Goal: Browse casually: Explore the website without a specific task or goal

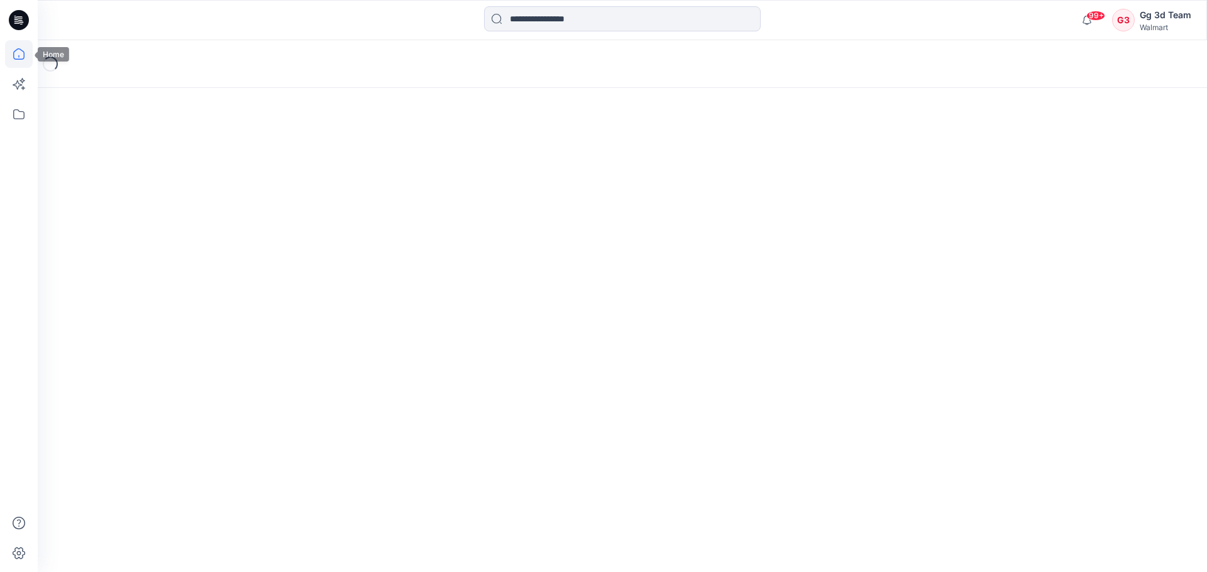
click at [6, 53] on icon at bounding box center [19, 54] width 28 height 28
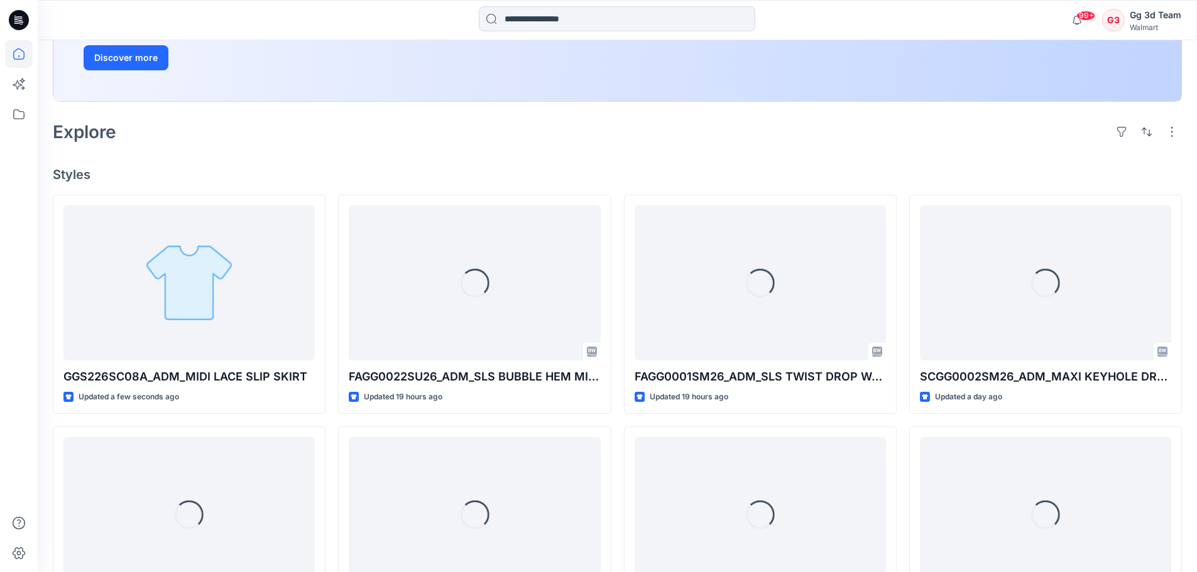
scroll to position [251, 0]
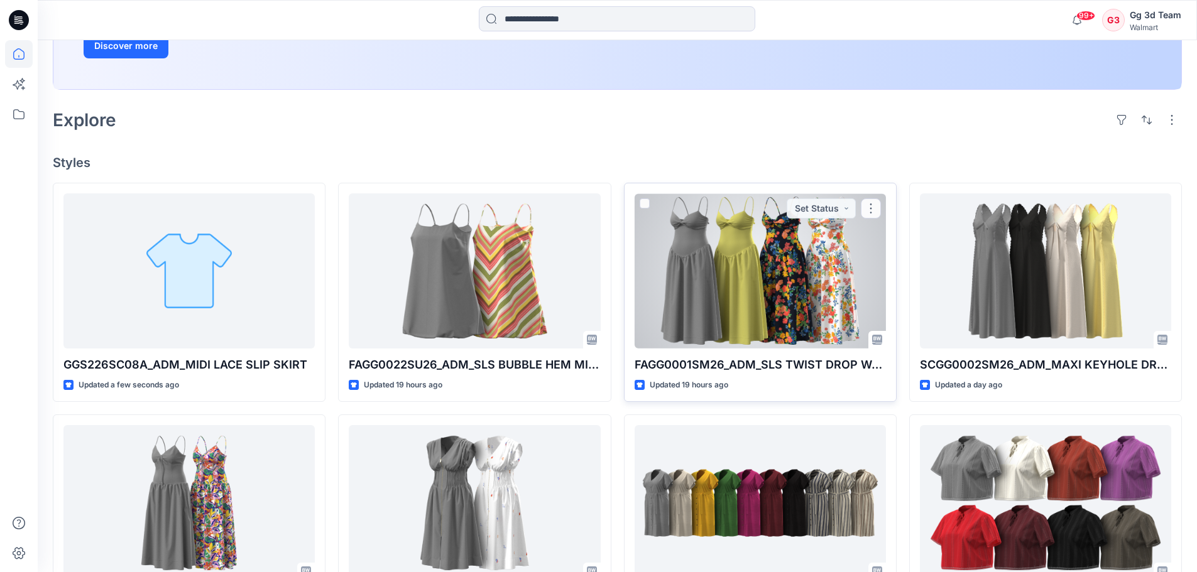
click at [806, 244] on div at bounding box center [760, 271] width 251 height 155
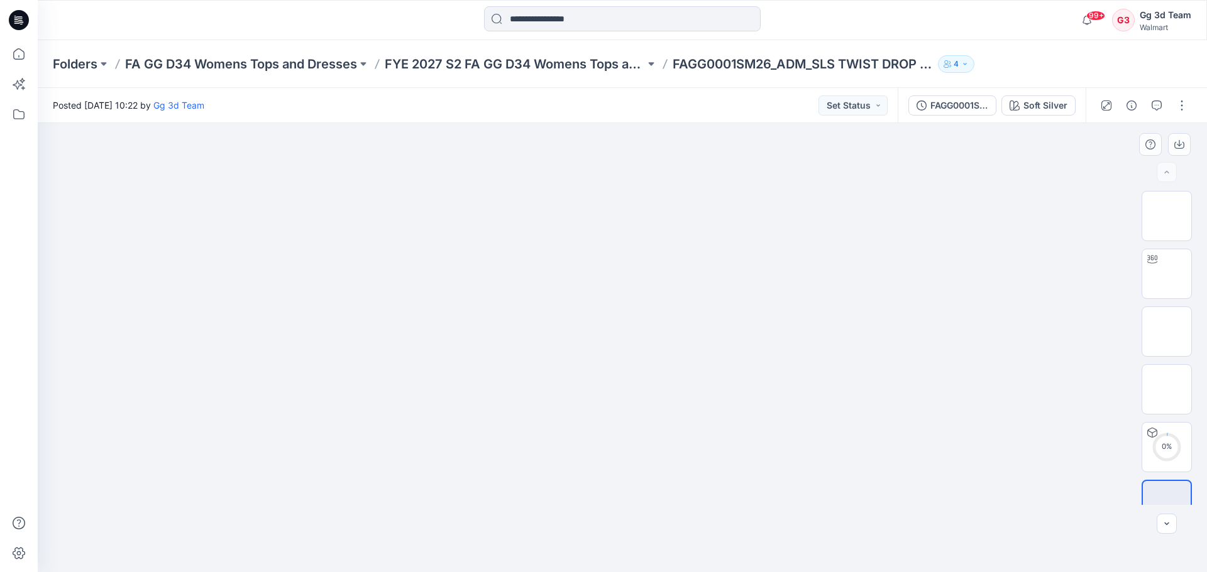
click at [447, 160] on img at bounding box center [622, 160] width 628 height 0
click at [1166, 332] on img at bounding box center [1166, 332] width 0 height 0
drag, startPoint x: 639, startPoint y: 180, endPoint x: 637, endPoint y: 554, distance: 373.3
click at [637, 123] on img at bounding box center [622, 123] width 266 height 0
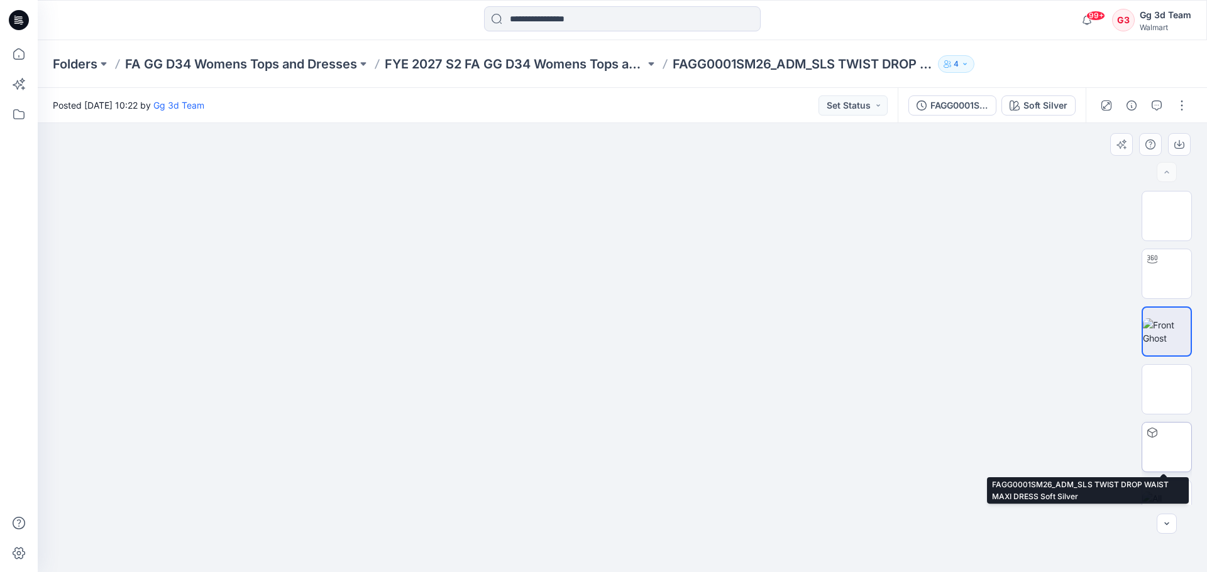
click at [1166, 447] on img at bounding box center [1166, 447] width 0 height 0
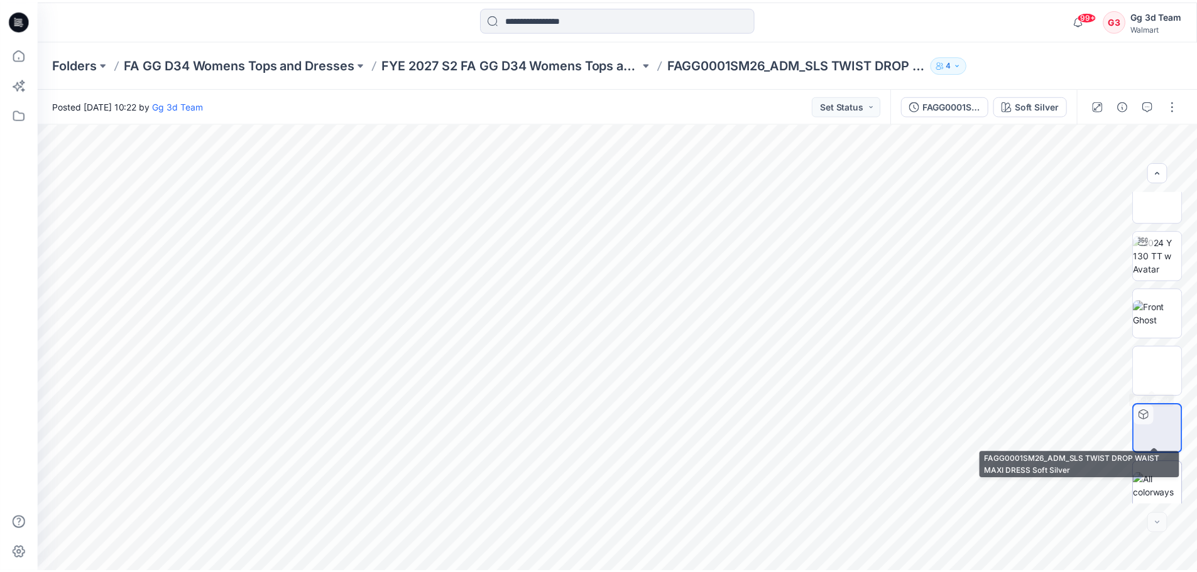
scroll to position [25, 0]
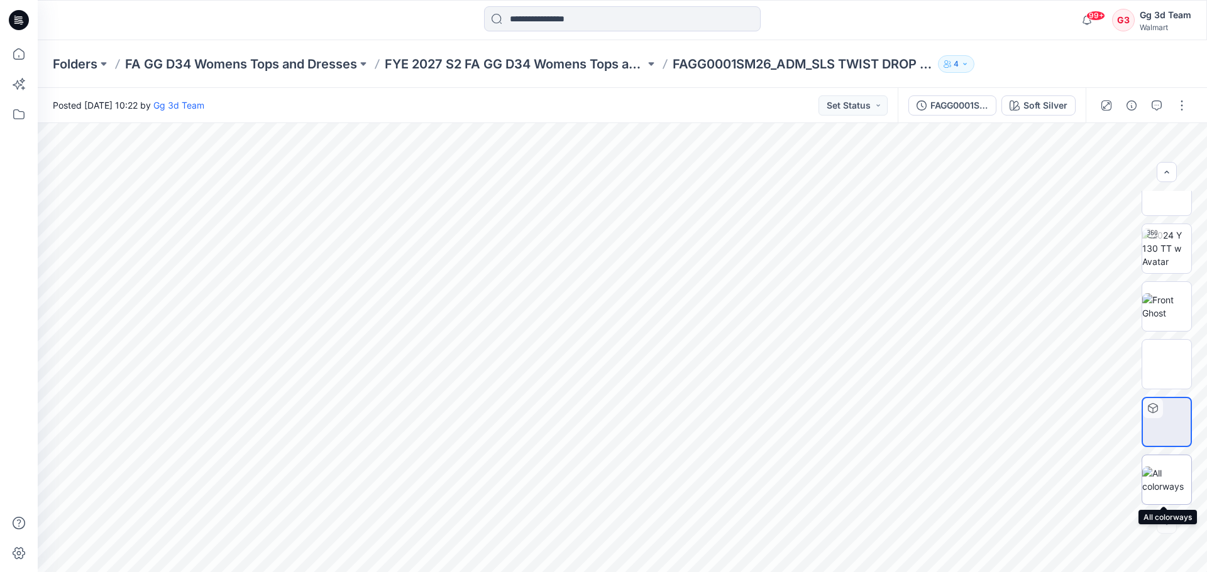
click at [1158, 467] on img at bounding box center [1166, 480] width 49 height 26
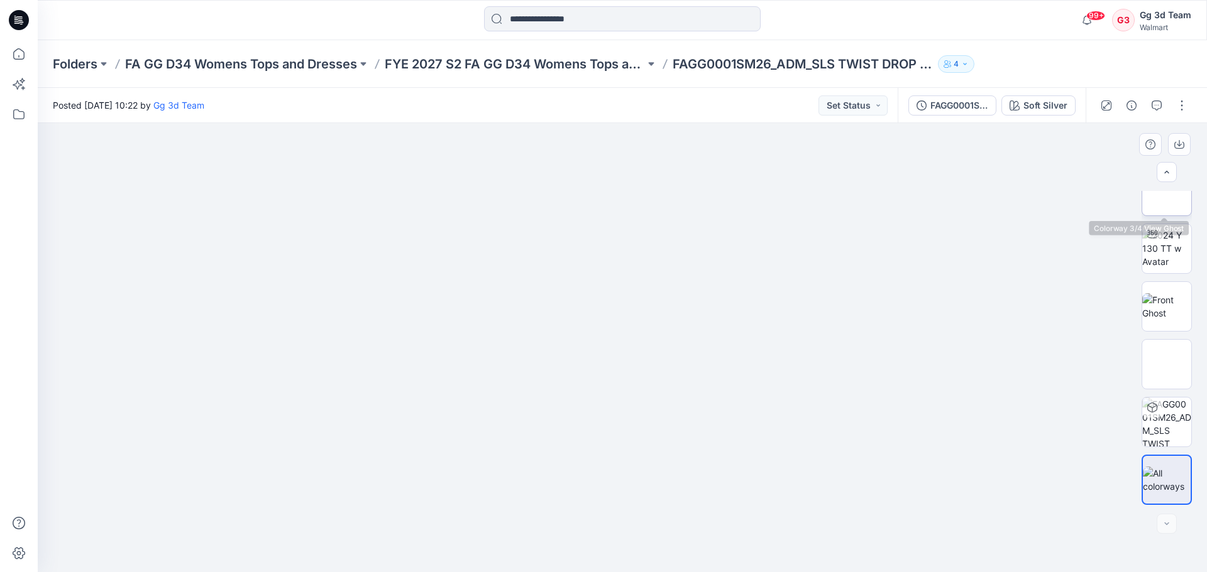
click at [1166, 191] on img at bounding box center [1166, 191] width 0 height 0
click at [25, 52] on icon at bounding box center [19, 54] width 28 height 28
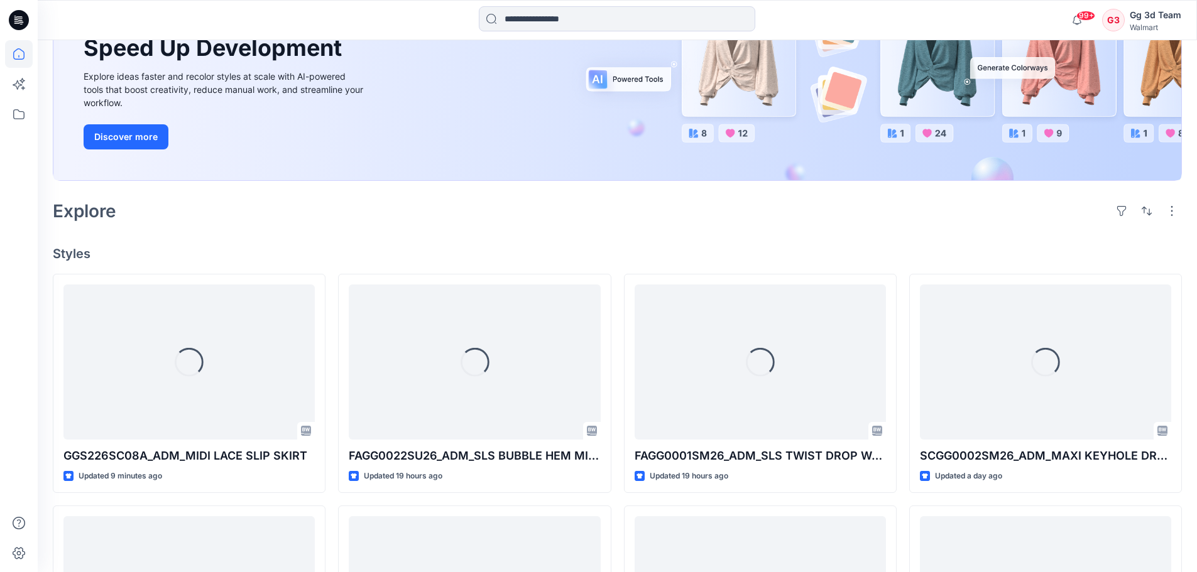
scroll to position [189, 0]
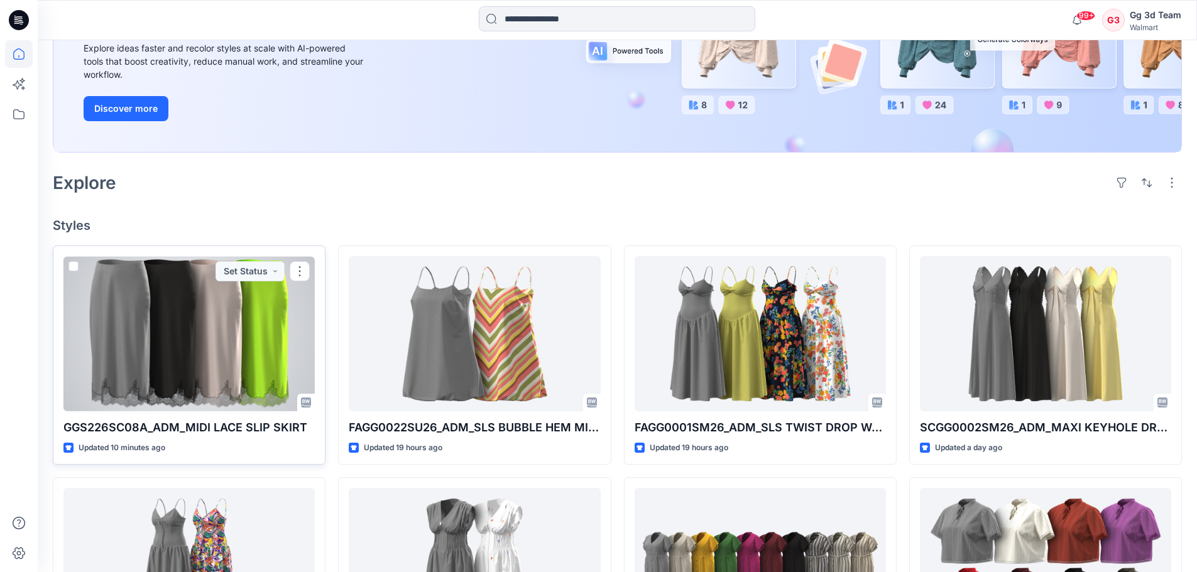
click at [246, 341] on div at bounding box center [188, 333] width 251 height 155
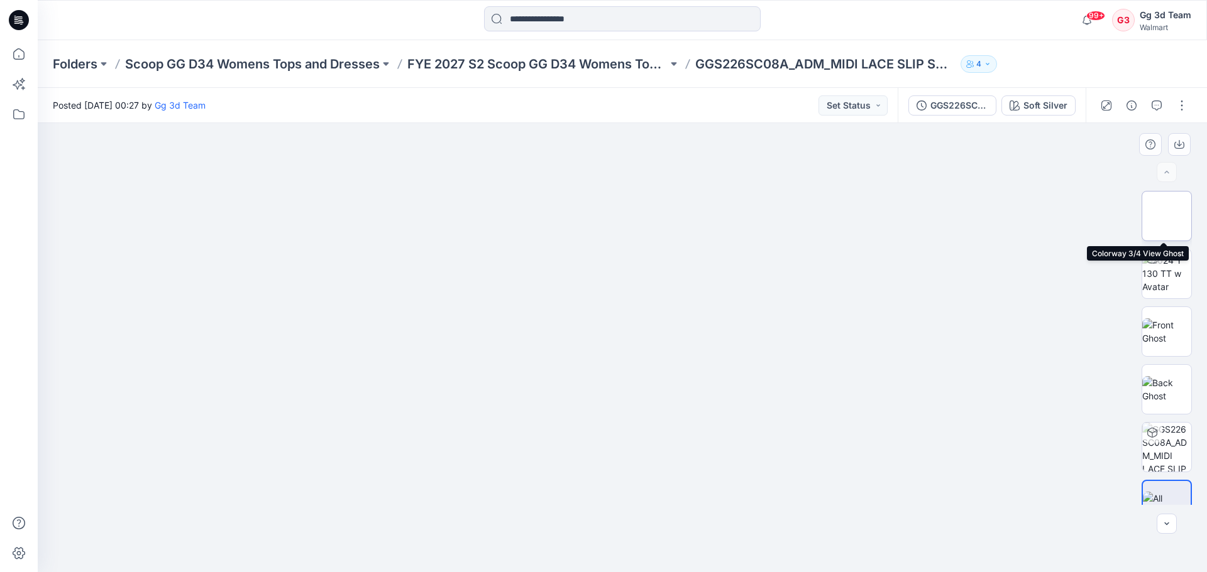
click at [1166, 216] on img at bounding box center [1166, 216] width 0 height 0
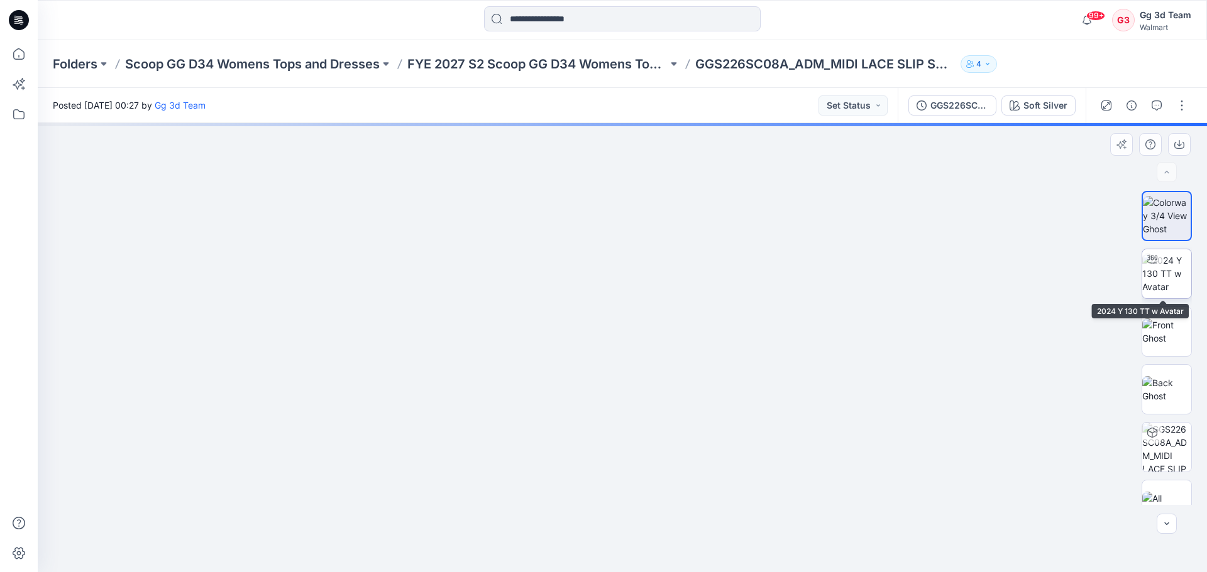
click at [1167, 286] on img at bounding box center [1166, 274] width 49 height 40
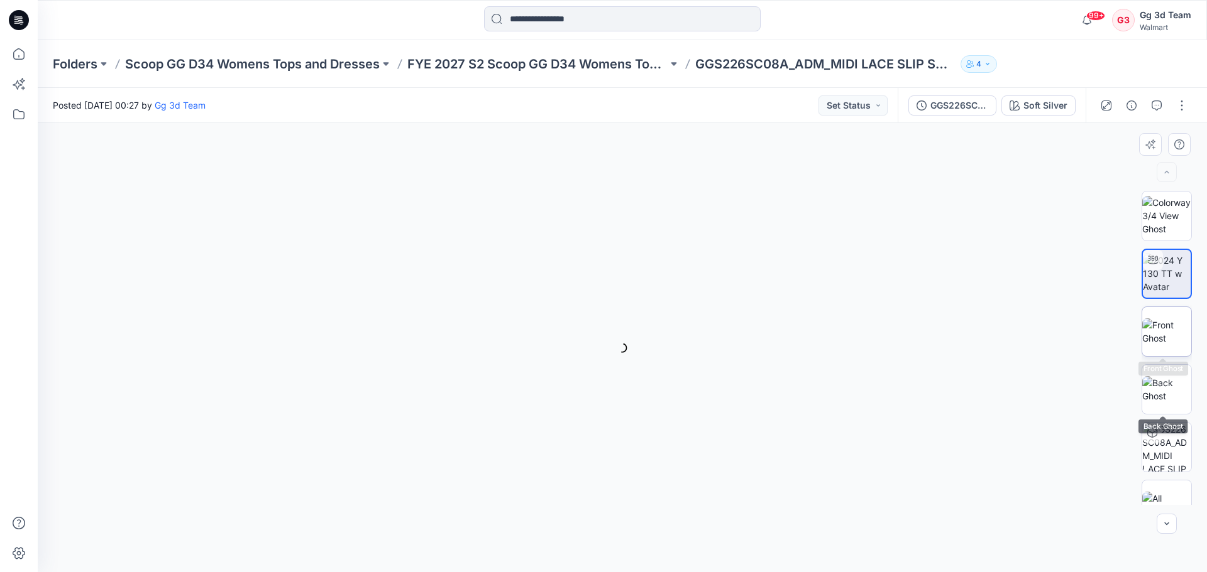
click at [1166, 345] on img at bounding box center [1166, 332] width 49 height 26
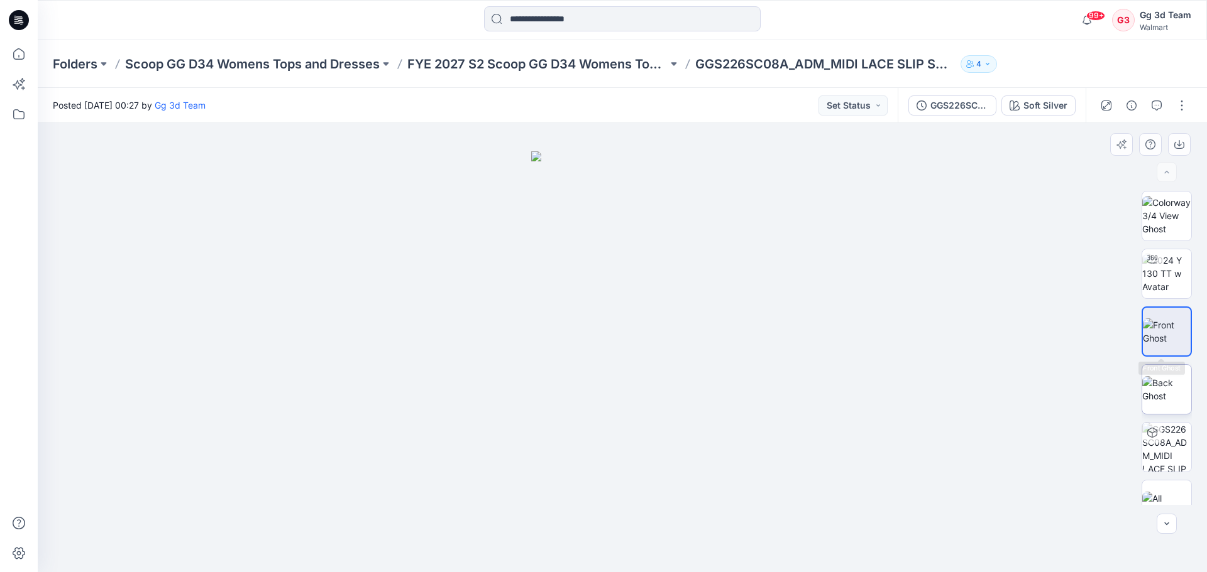
click at [1169, 382] on img at bounding box center [1166, 389] width 49 height 26
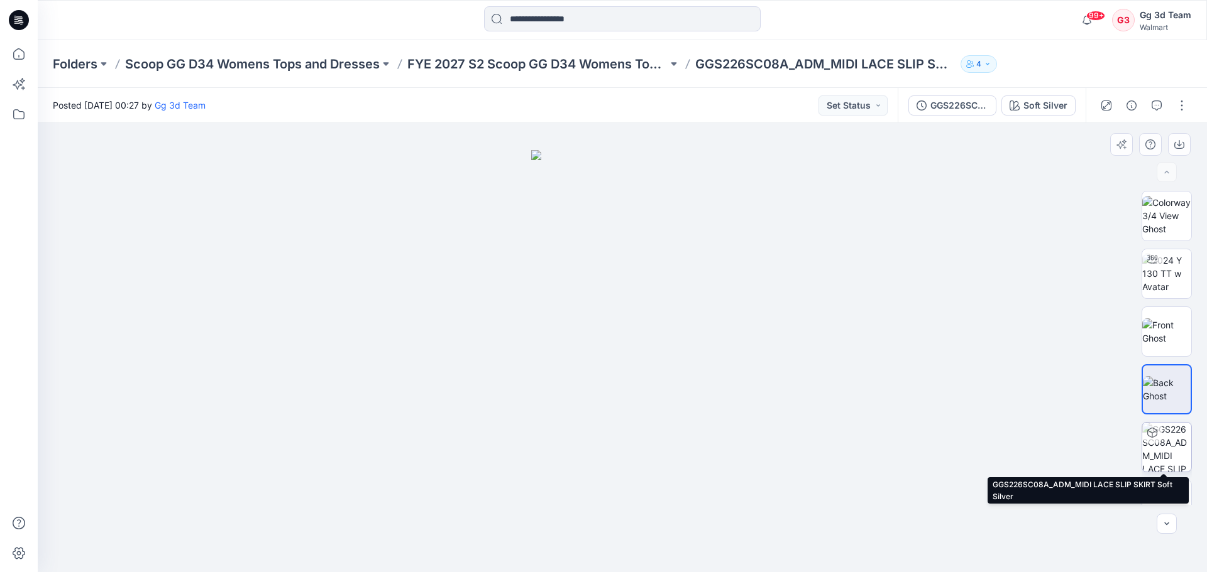
click at [1166, 446] on img at bounding box center [1166, 447] width 49 height 49
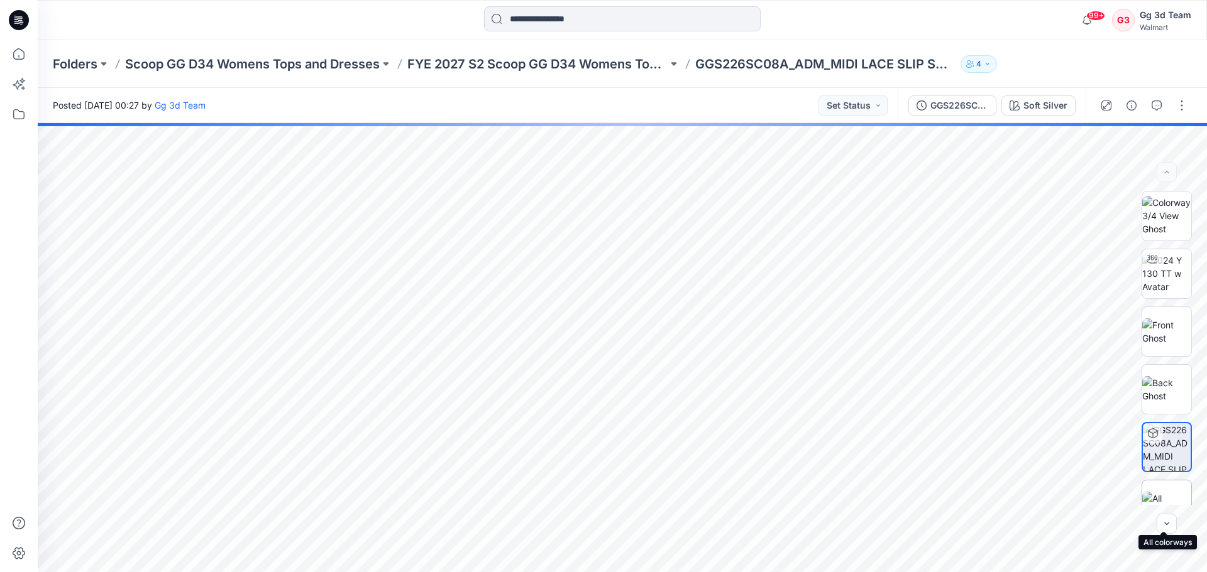
click at [1162, 496] on img at bounding box center [1166, 505] width 49 height 26
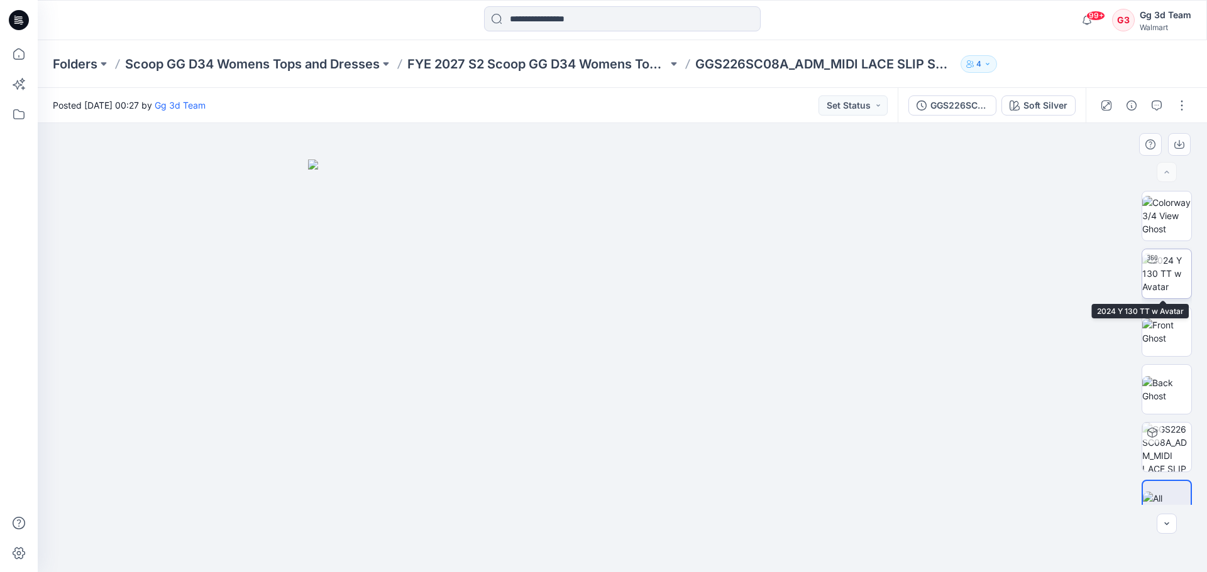
click at [1167, 284] on img at bounding box center [1166, 274] width 49 height 40
drag, startPoint x: 707, startPoint y: 478, endPoint x: 259, endPoint y: 436, distance: 450.0
click at [260, 436] on div at bounding box center [622, 347] width 1169 height 449
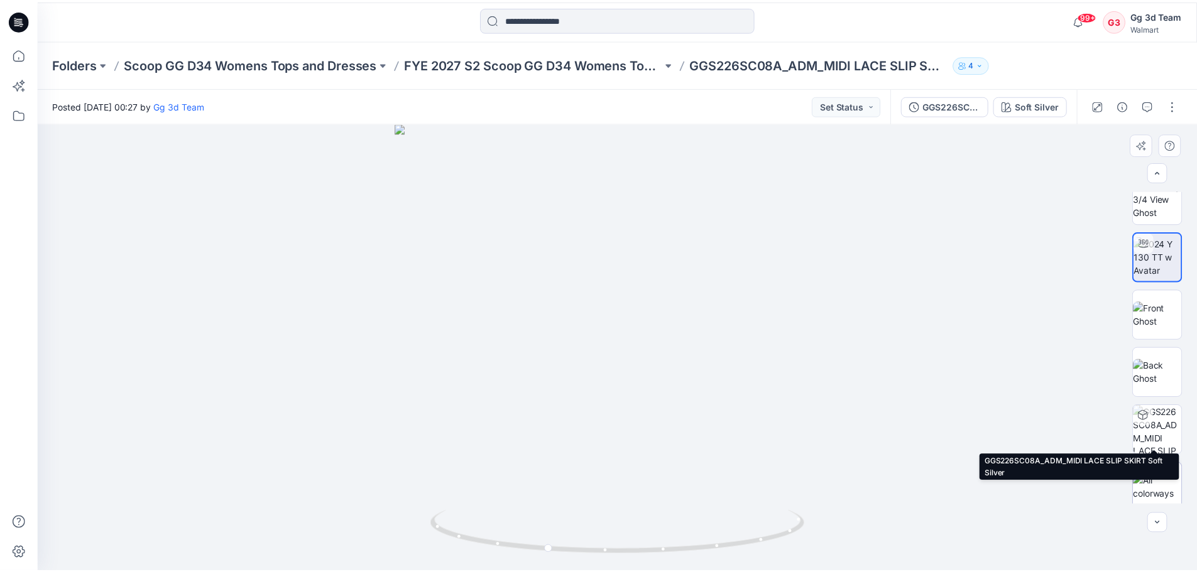
scroll to position [25, 0]
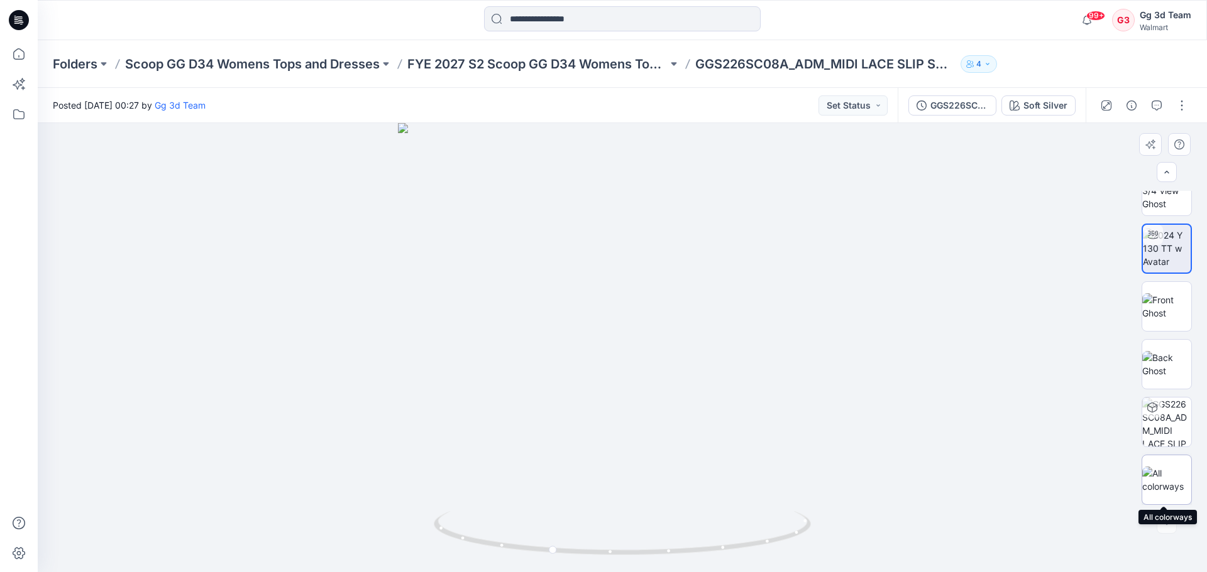
click at [1174, 470] on img at bounding box center [1166, 480] width 49 height 26
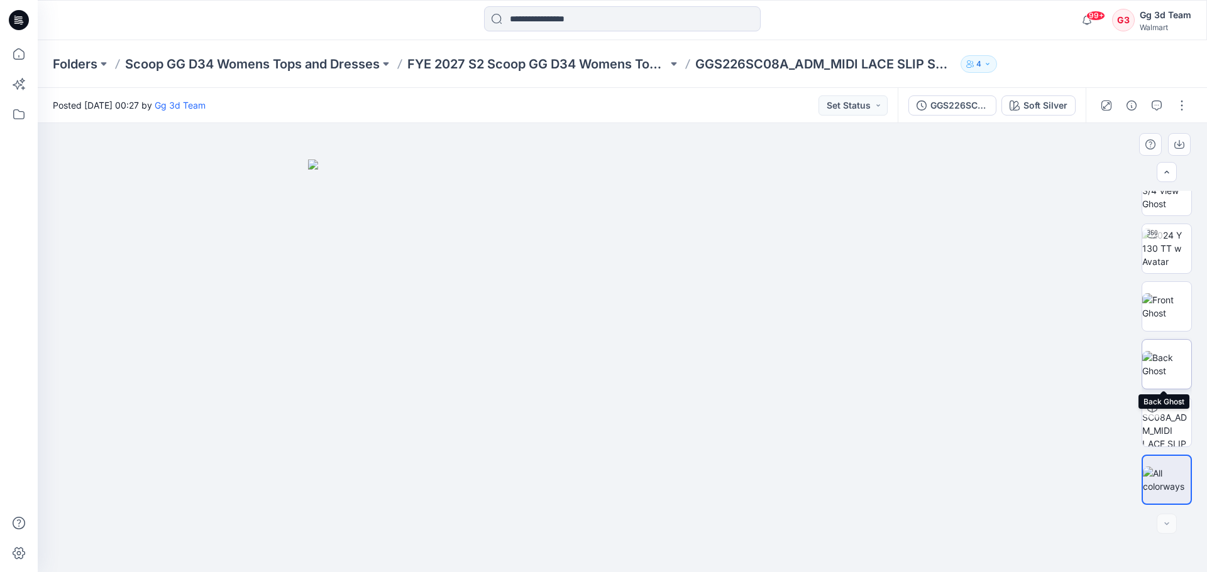
click at [1164, 375] on img at bounding box center [1166, 364] width 49 height 26
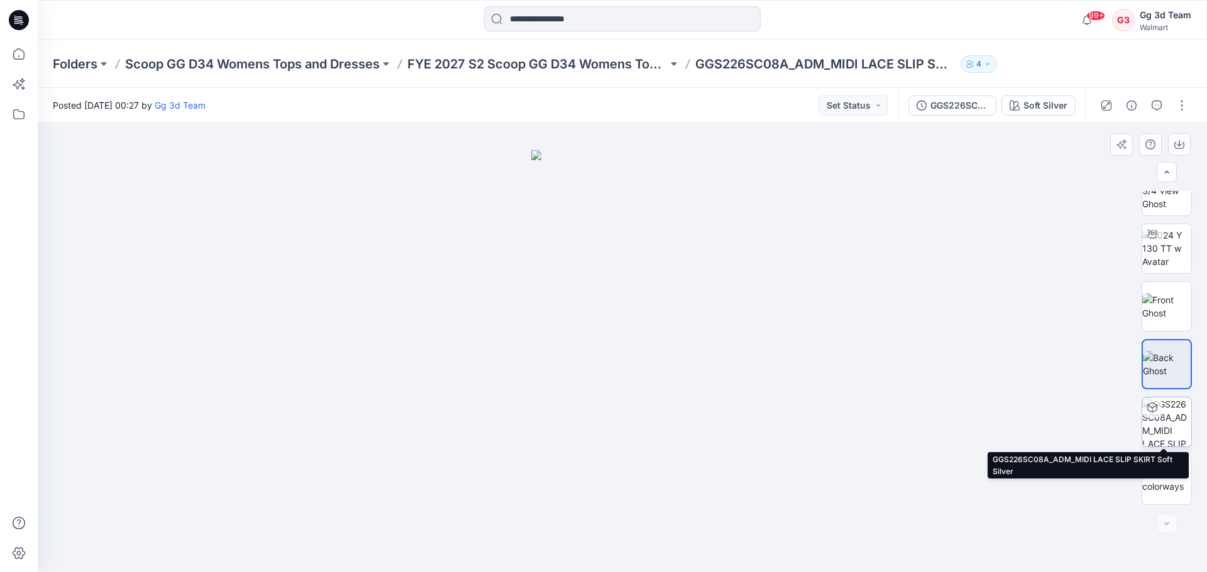
click at [1165, 424] on img at bounding box center [1166, 422] width 49 height 49
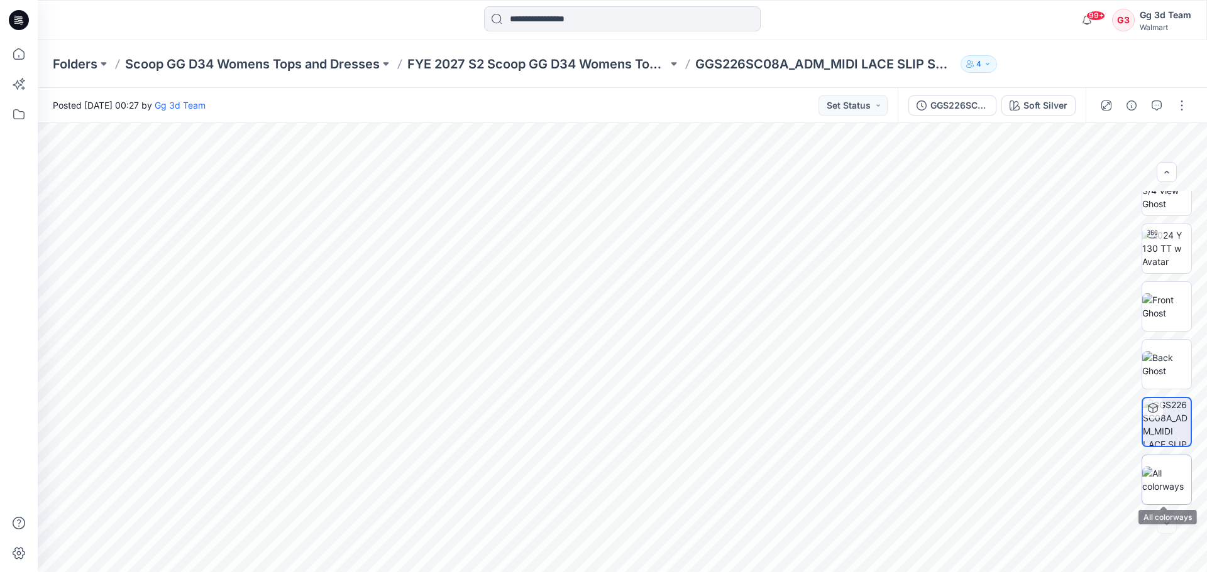
click at [1176, 477] on img at bounding box center [1166, 480] width 49 height 26
click at [1171, 332] on div at bounding box center [1166, 348] width 50 height 314
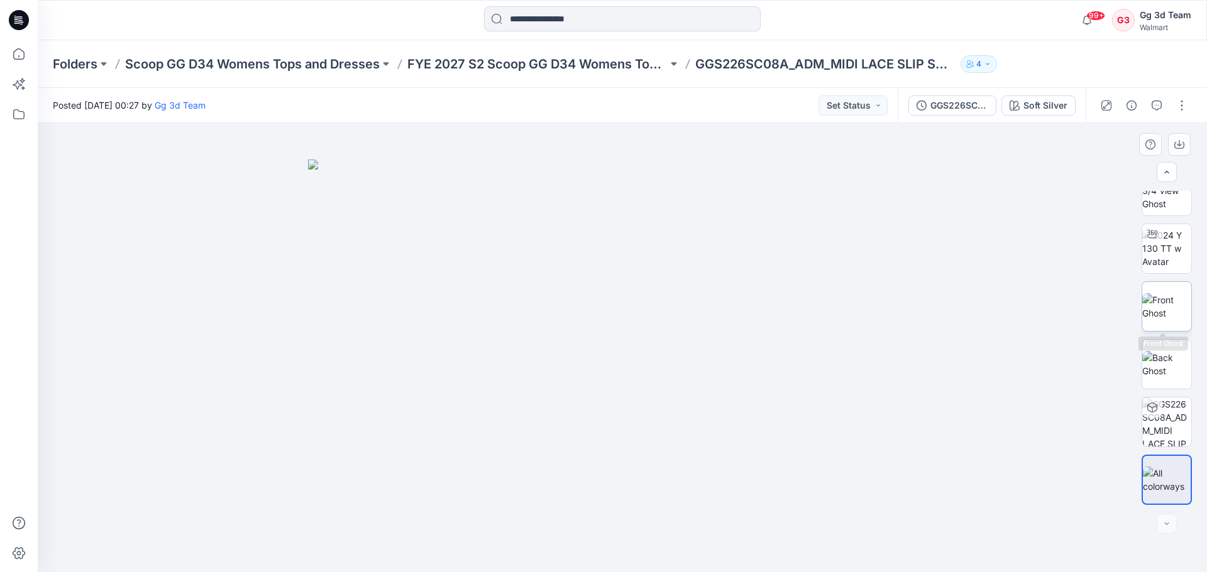
click at [1167, 320] on img at bounding box center [1166, 306] width 49 height 26
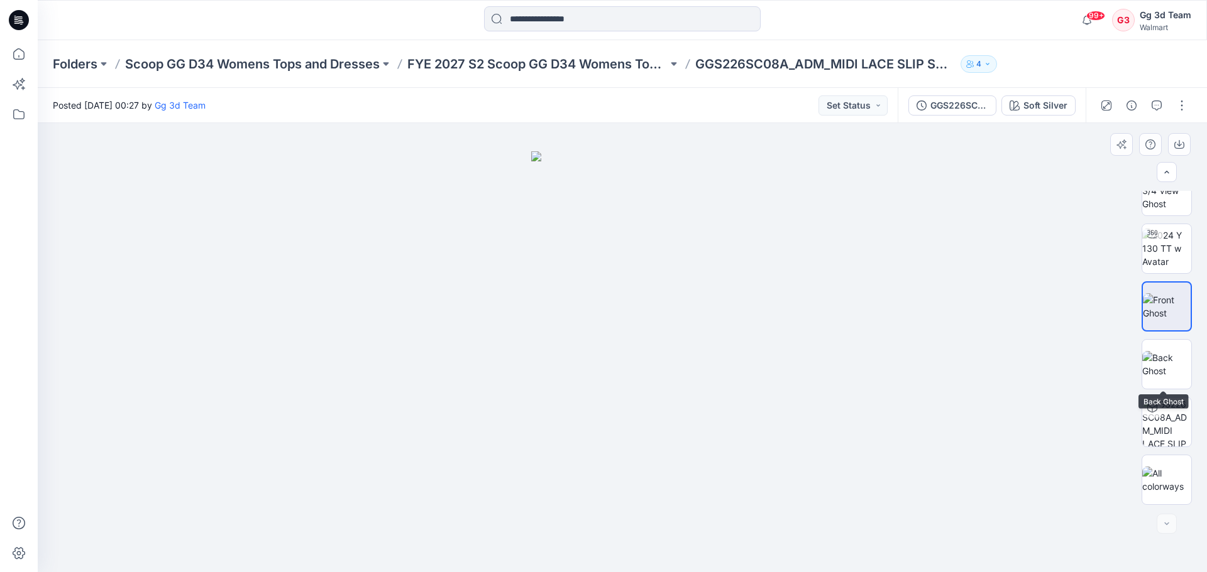
click at [1162, 390] on div at bounding box center [1166, 348] width 50 height 314
click at [1162, 378] on img at bounding box center [1166, 364] width 49 height 26
click at [1153, 295] on img at bounding box center [1166, 306] width 49 height 26
click at [21, 50] on icon at bounding box center [18, 53] width 11 height 11
